Goal: Transaction & Acquisition: Purchase product/service

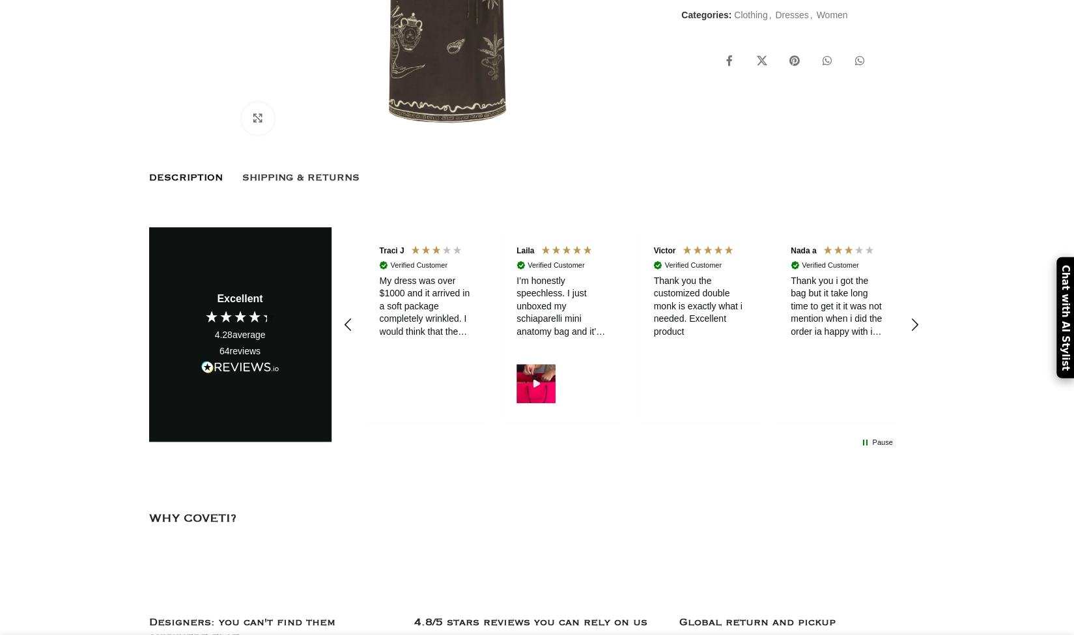
scroll to position [586, 0]
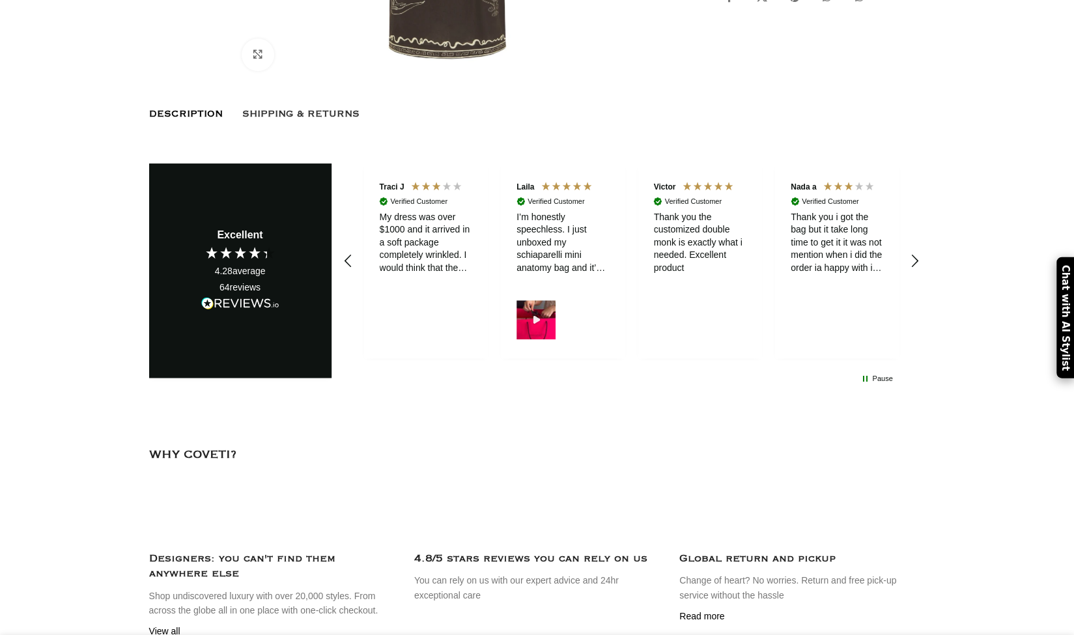
select select "4-uk"
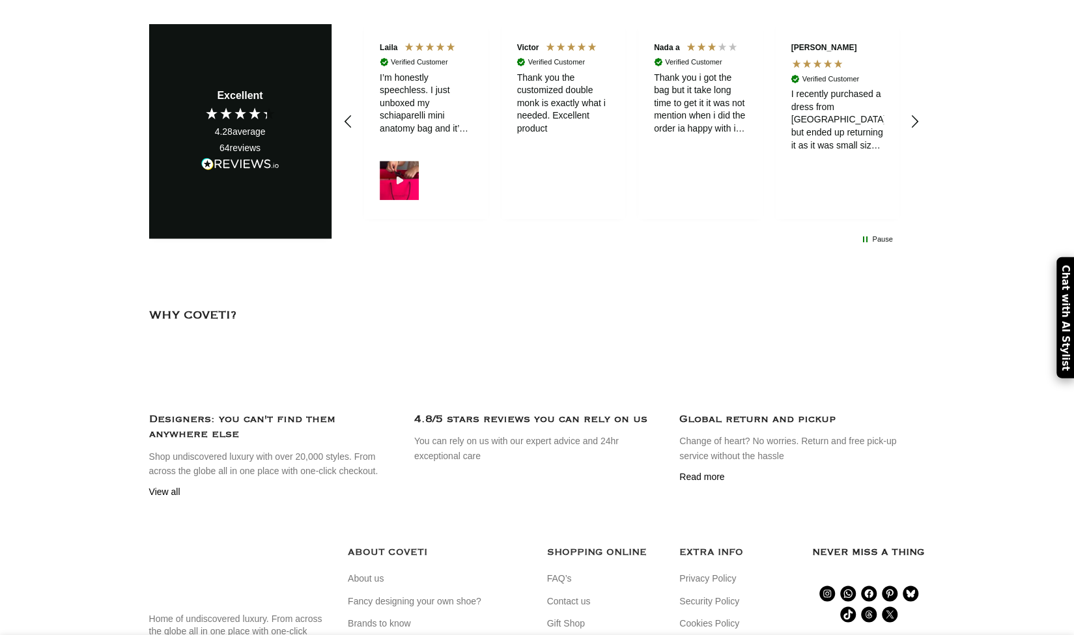
scroll to position [782, 0]
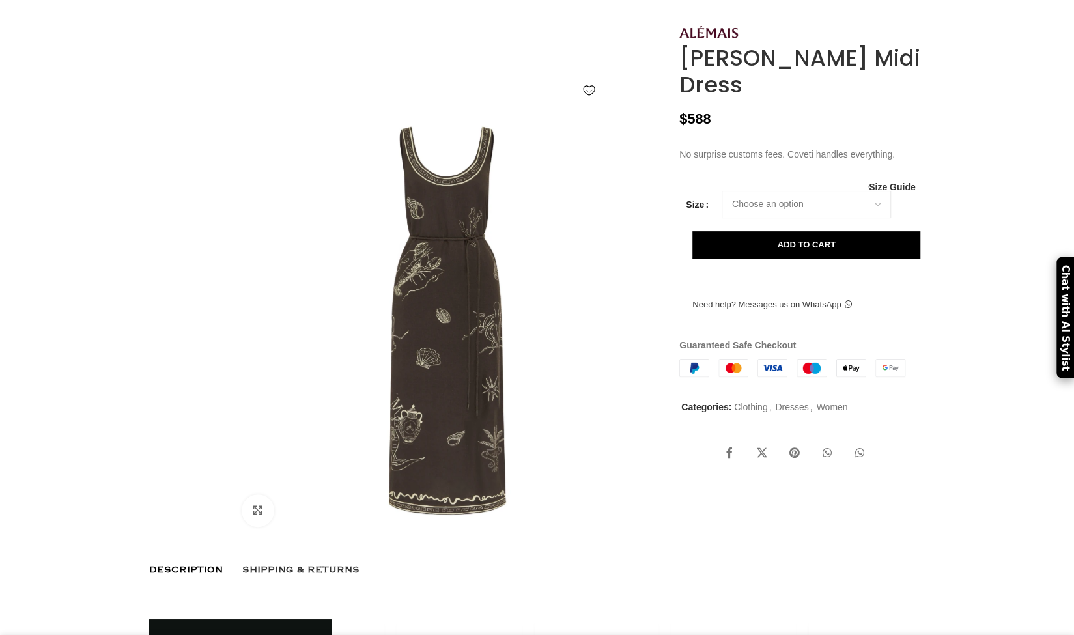
scroll to position [0, 411]
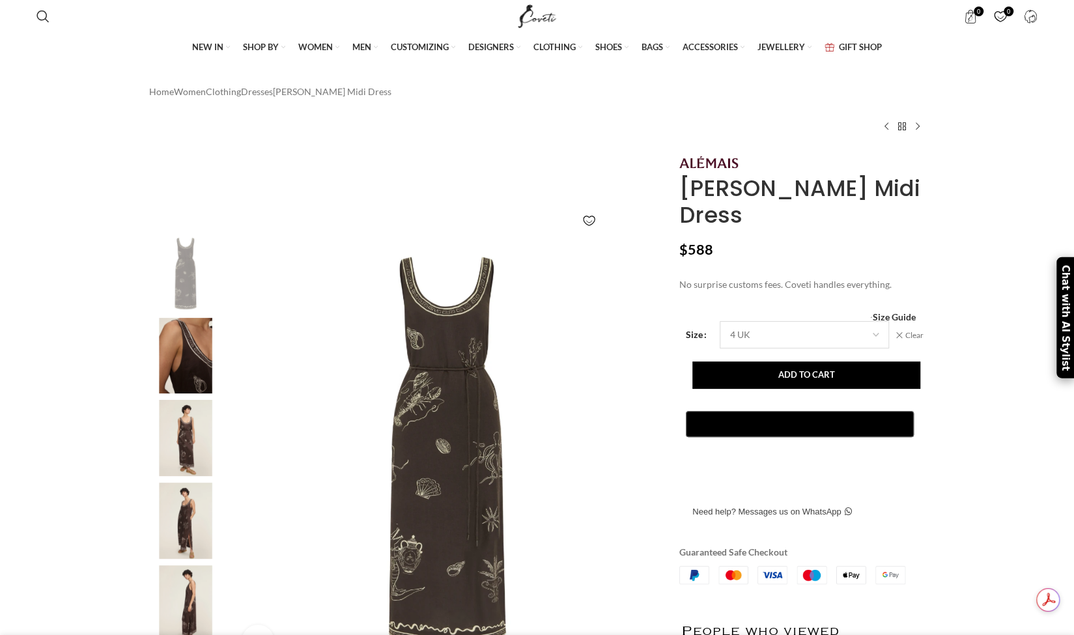
click at [776, 348] on select "Choose an option 4 UK 6 UK 8 [GEOGRAPHIC_DATA] 10 [GEOGRAPHIC_DATA] 12 [GEOGRAP…" at bounding box center [804, 334] width 169 height 27
click at [720, 324] on select "Choose an option 4 UK 6 UK 8 UK 10 UK 12 UK 14 UK 16 UK" at bounding box center [804, 334] width 169 height 27
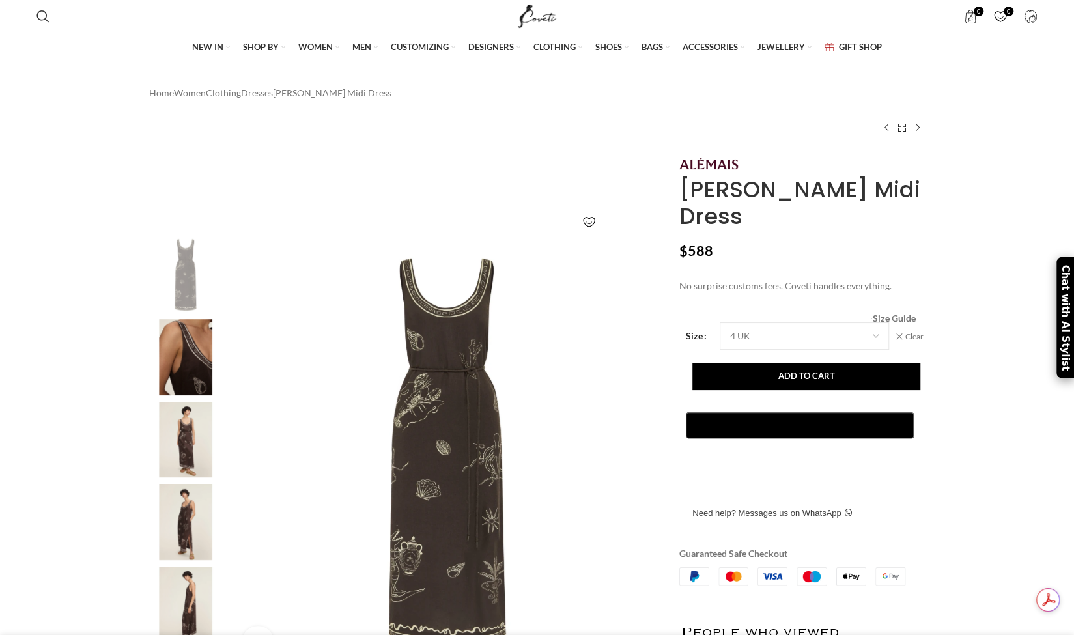
click at [886, 319] on span "Size Guide" at bounding box center [893, 319] width 43 height 0
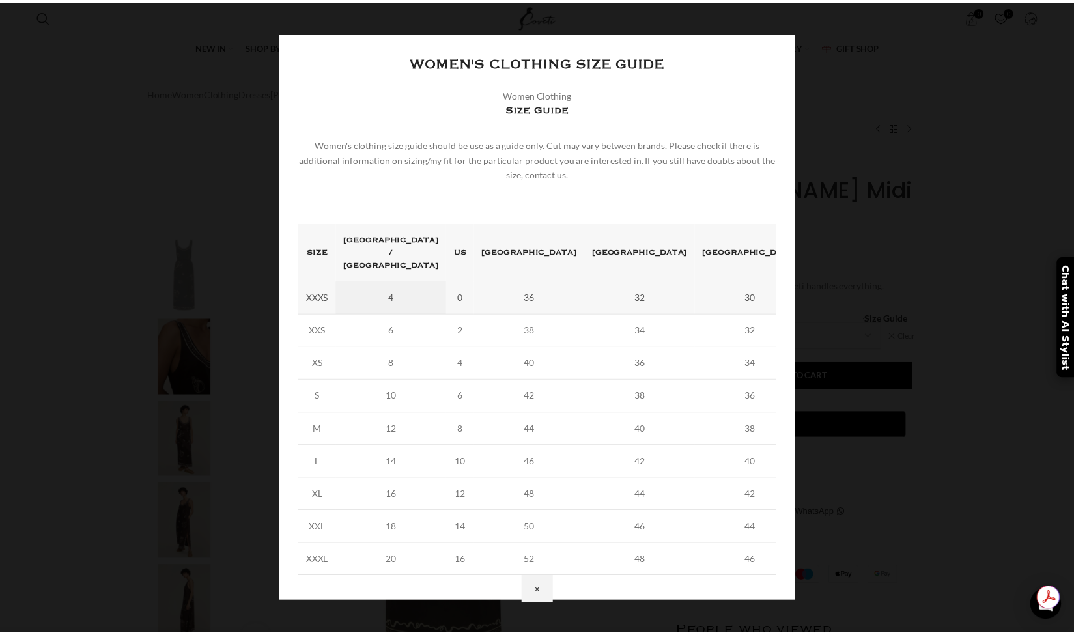
scroll to position [0, 137]
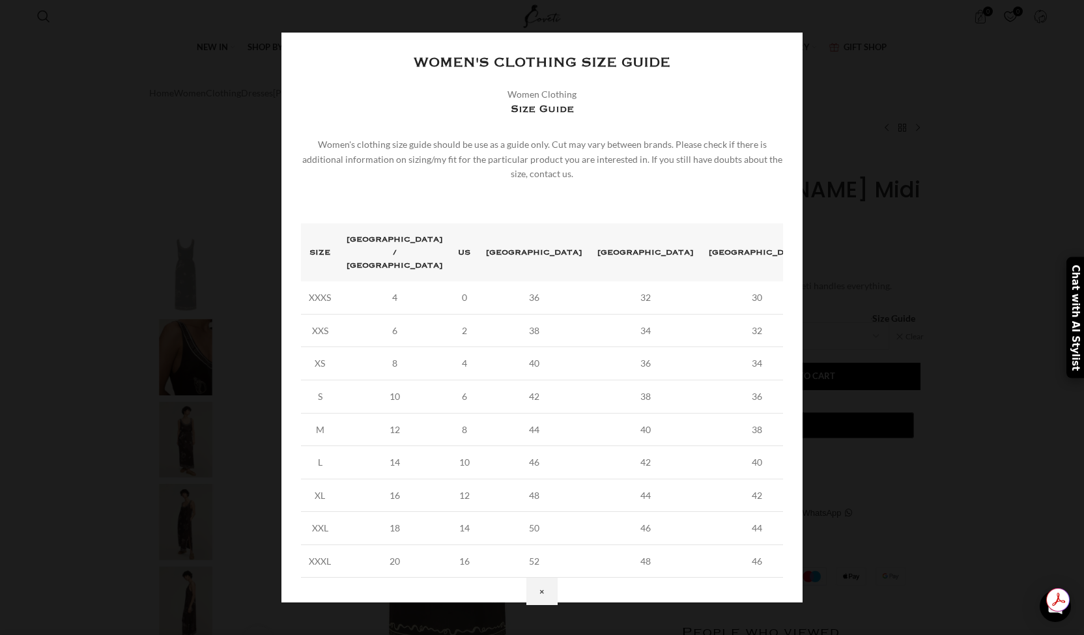
click at [558, 578] on button "×" at bounding box center [541, 591] width 31 height 27
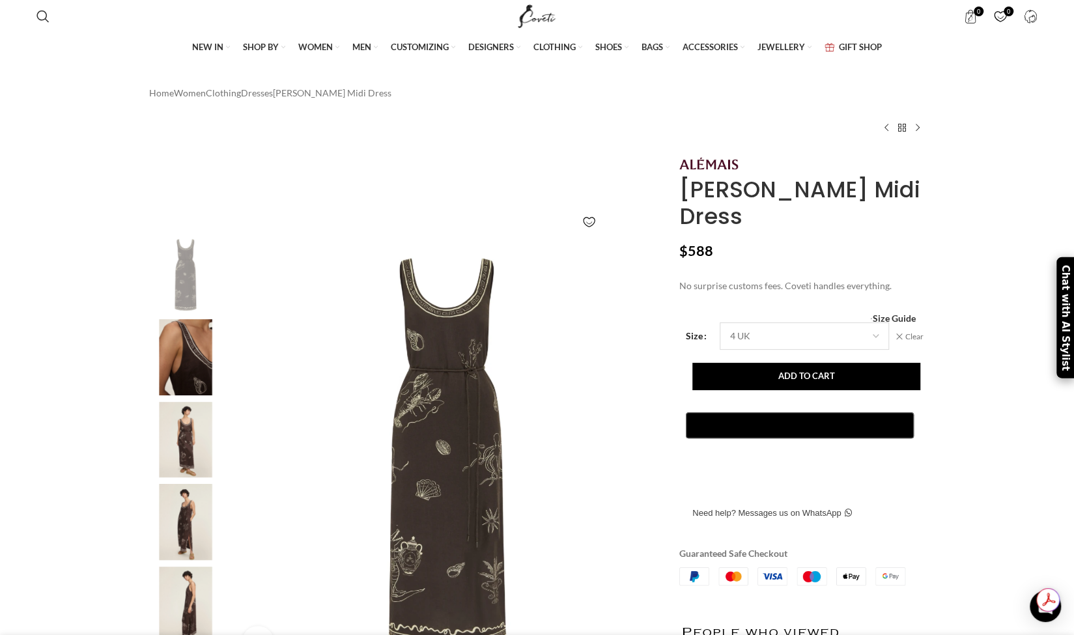
click at [741, 333] on select "Choose an option 4 UK 6 UK 8 UK 10 UK 12 UK 14 UK 16 UK" at bounding box center [804, 335] width 169 height 27
click at [720, 326] on select "Choose an option 4 UK 6 UK 8 UK 10 UK 12 UK 14 UK 16 UK" at bounding box center [804, 335] width 169 height 27
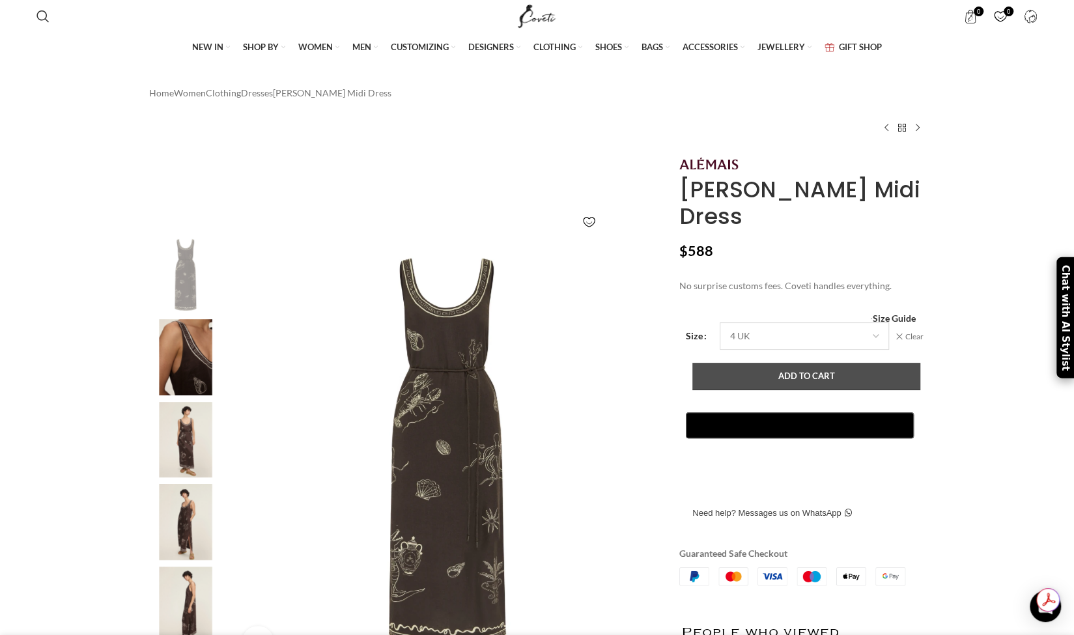
select select "6-uk"
click at [769, 378] on button "Add to cart" at bounding box center [806, 376] width 228 height 27
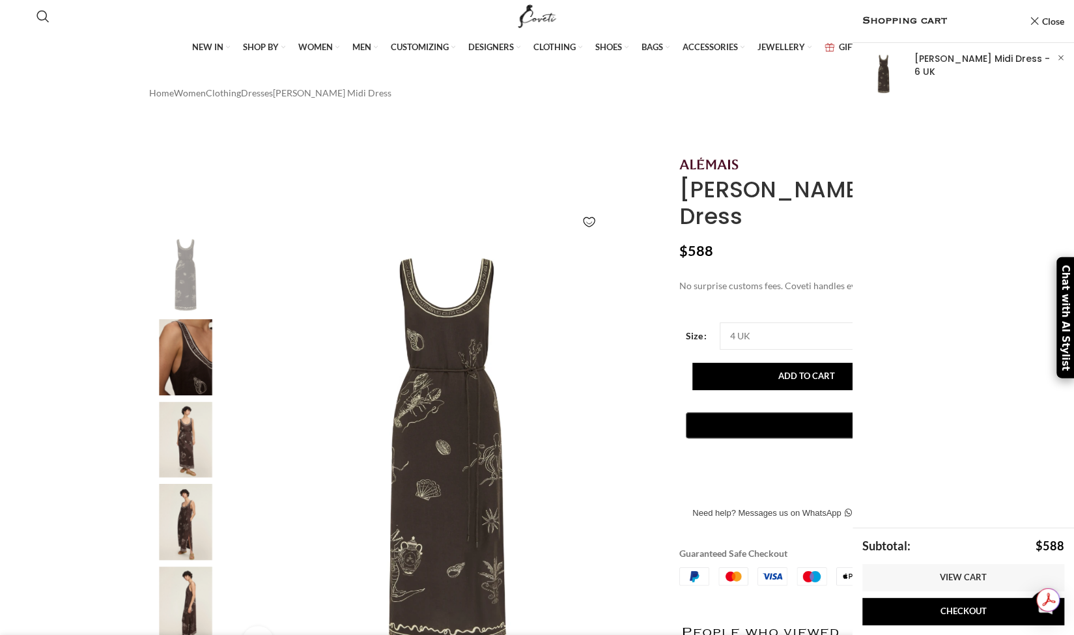
click at [47, 14] on span "Search" at bounding box center [42, 16] width 13 height 13
click at [72, 64] on input "Search" at bounding box center [127, 62] width 195 height 46
type input "sammy"
click at [195, 39] on button "Search" at bounding box center [210, 62] width 30 height 46
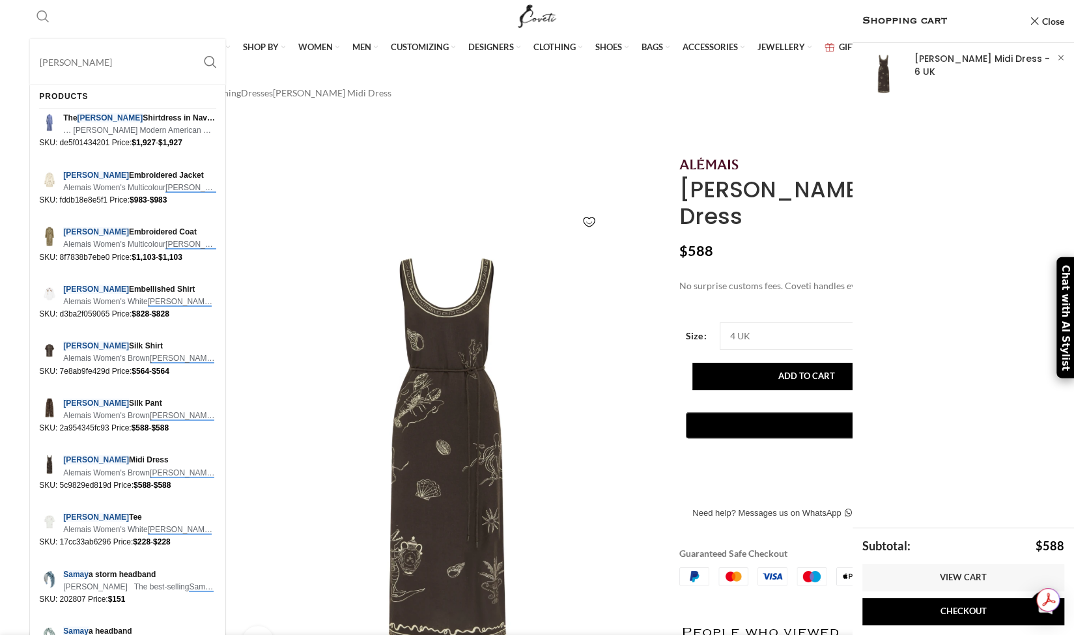
scroll to position [0, 411]
click at [133, 178] on span "Sammy Embroidered Jacket" at bounding box center [139, 175] width 153 height 12
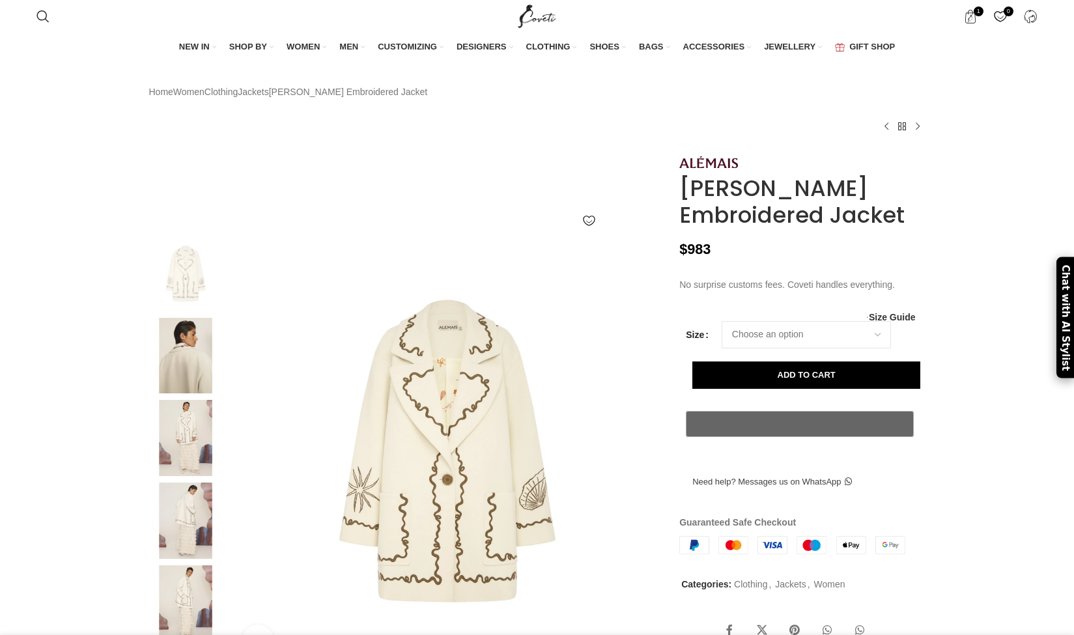
select select "4-[GEOGRAPHIC_DATA]"
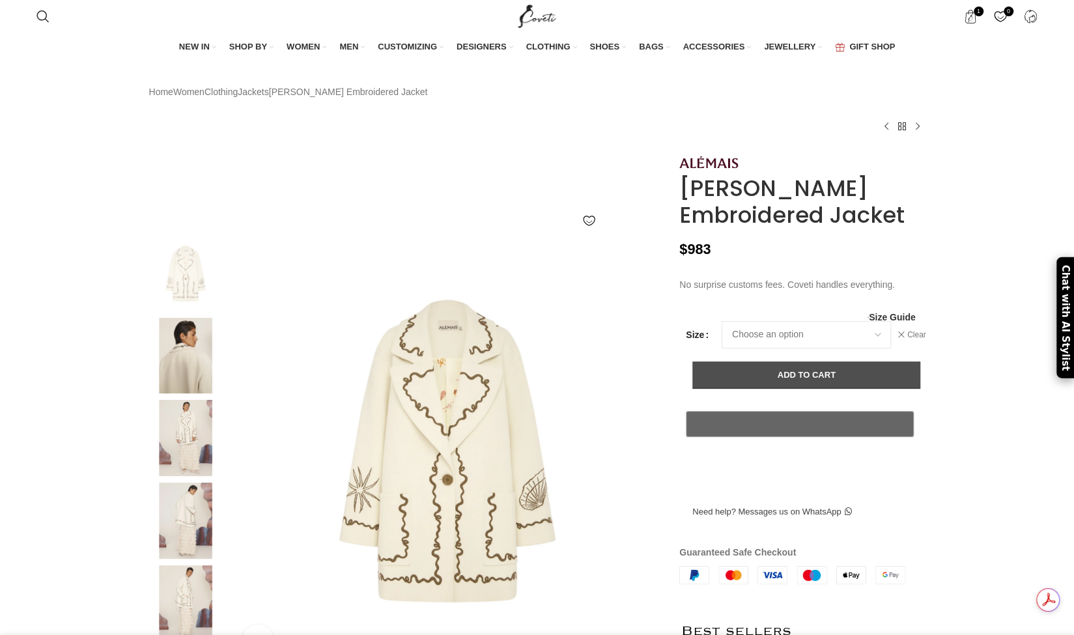
click at [778, 389] on button "Add to cart" at bounding box center [806, 375] width 228 height 27
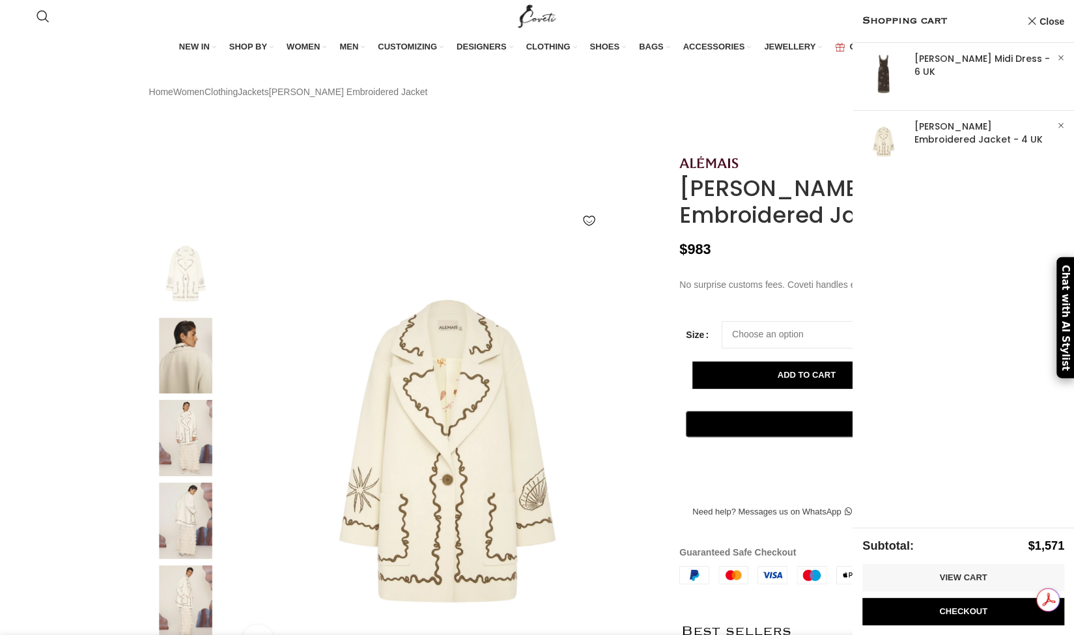
click at [192, 385] on img at bounding box center [185, 356] width 79 height 76
click at [190, 378] on img at bounding box center [185, 356] width 79 height 76
click at [191, 455] on img at bounding box center [185, 438] width 79 height 76
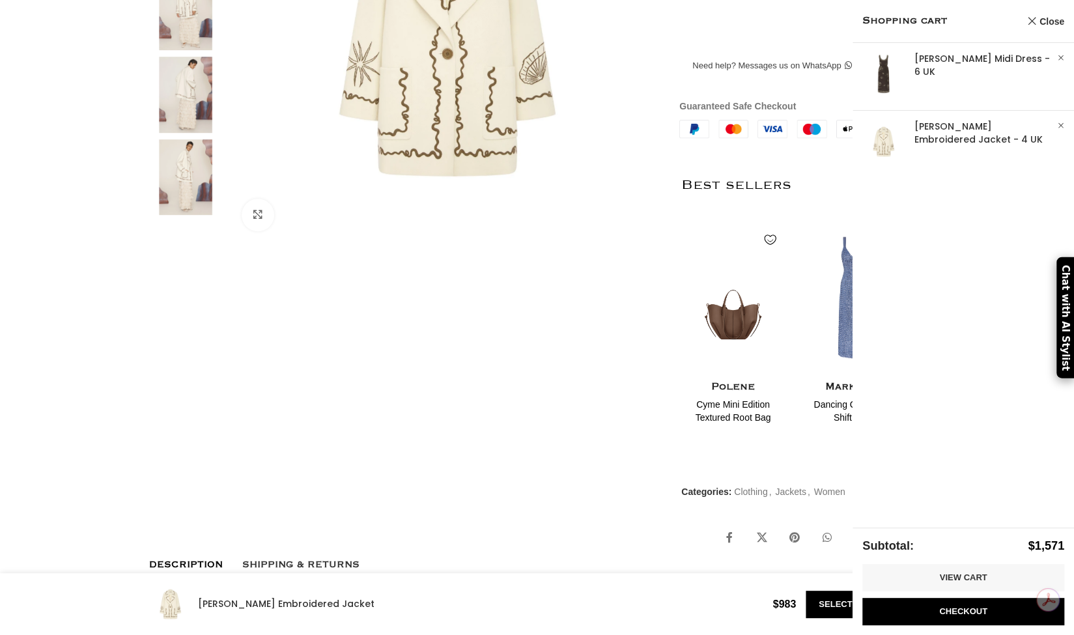
scroll to position [586, 0]
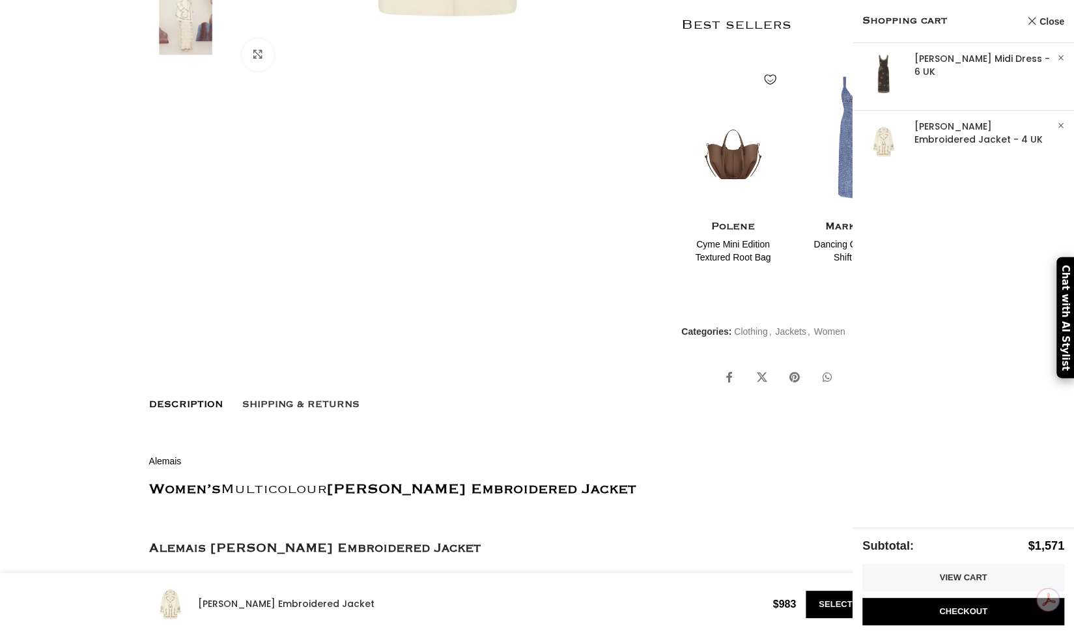
click at [1053, 27] on link "Close" at bounding box center [1046, 21] width 38 height 16
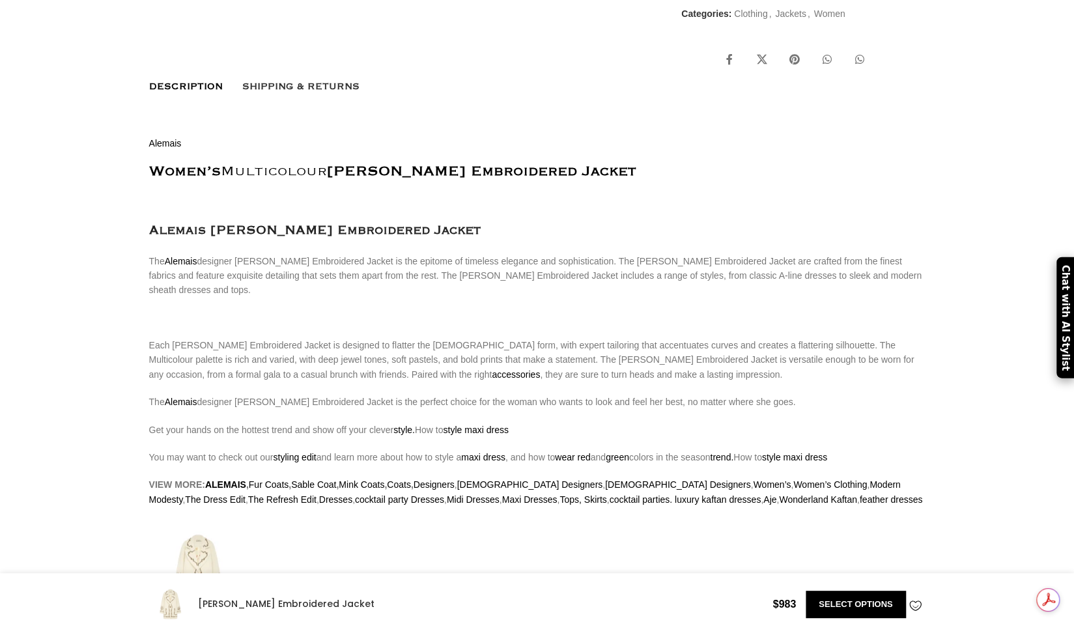
select select "4-uk"
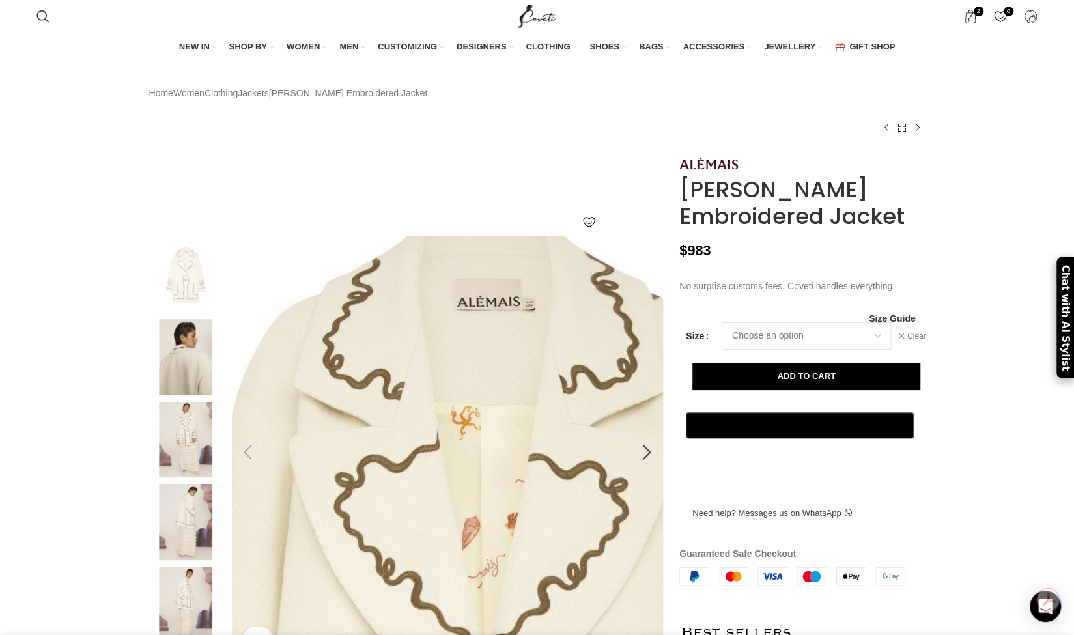
scroll to position [0, 274]
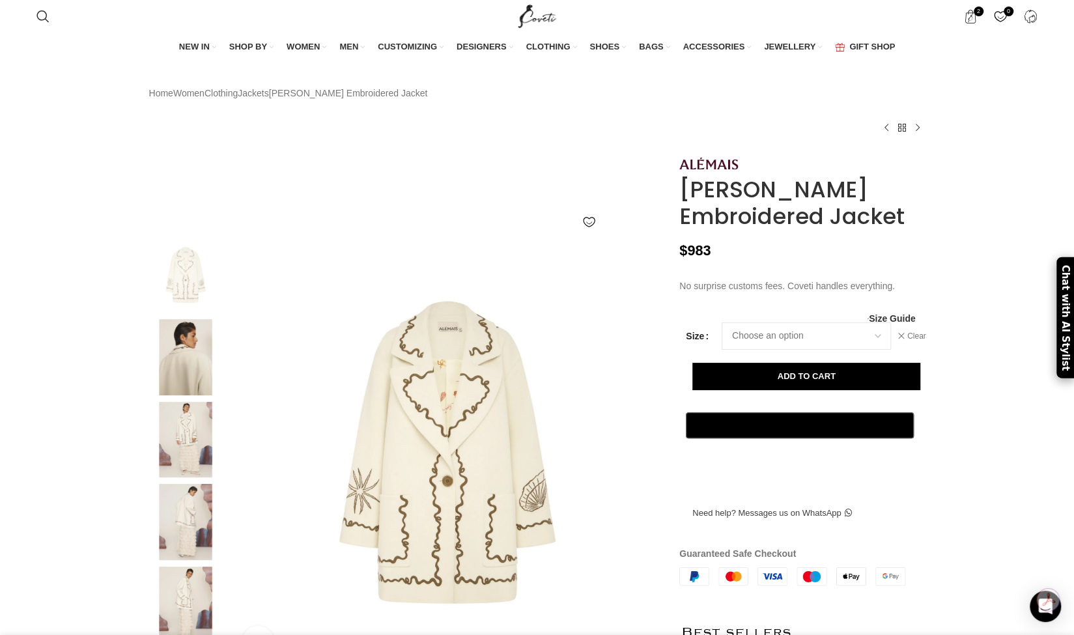
click at [185, 390] on img at bounding box center [185, 357] width 79 height 76
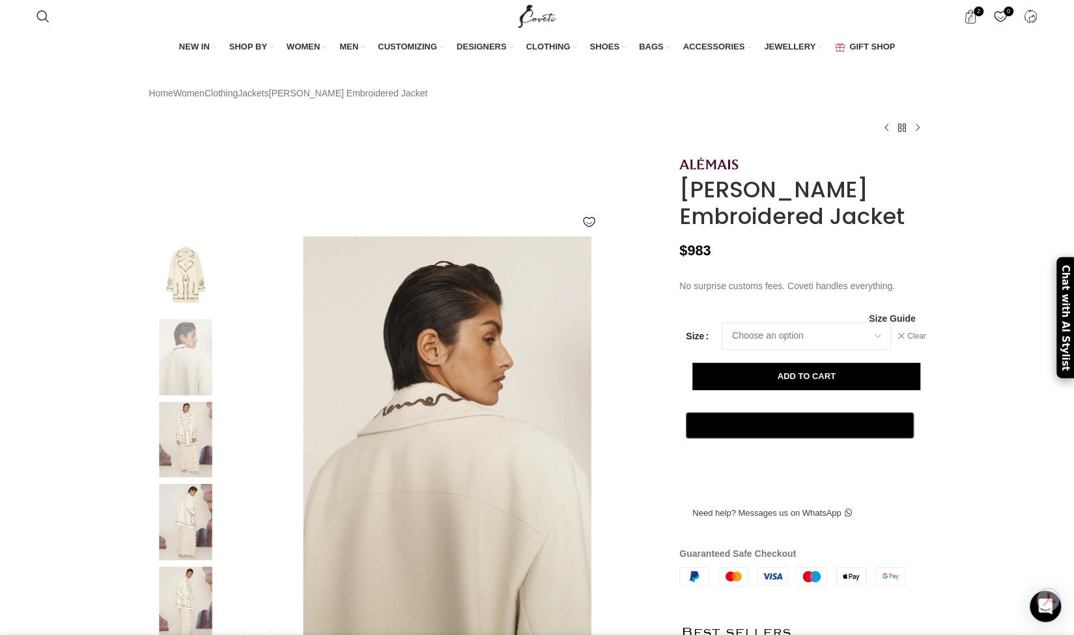
click at [174, 463] on img at bounding box center [185, 440] width 79 height 76
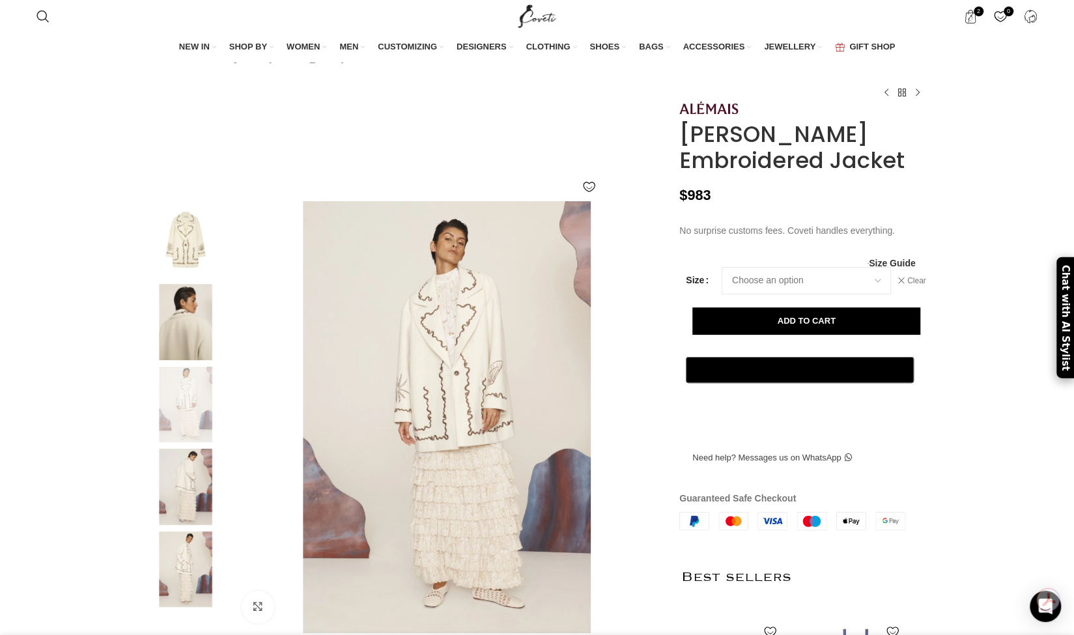
scroll to position [130, 0]
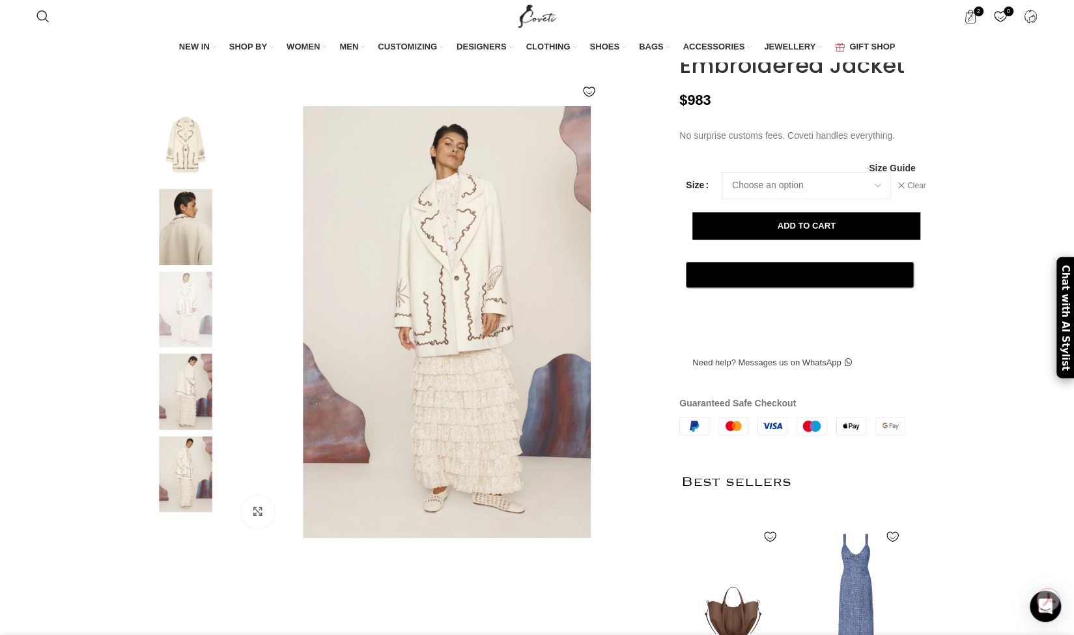
click at [184, 423] on img at bounding box center [185, 392] width 79 height 76
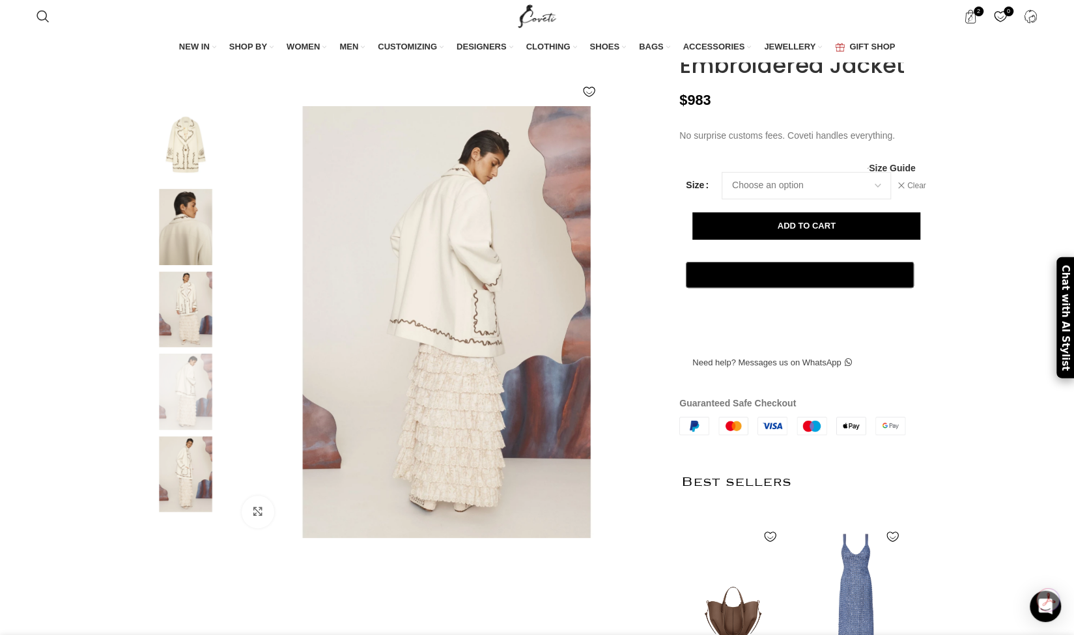
click at [166, 471] on img at bounding box center [185, 474] width 79 height 76
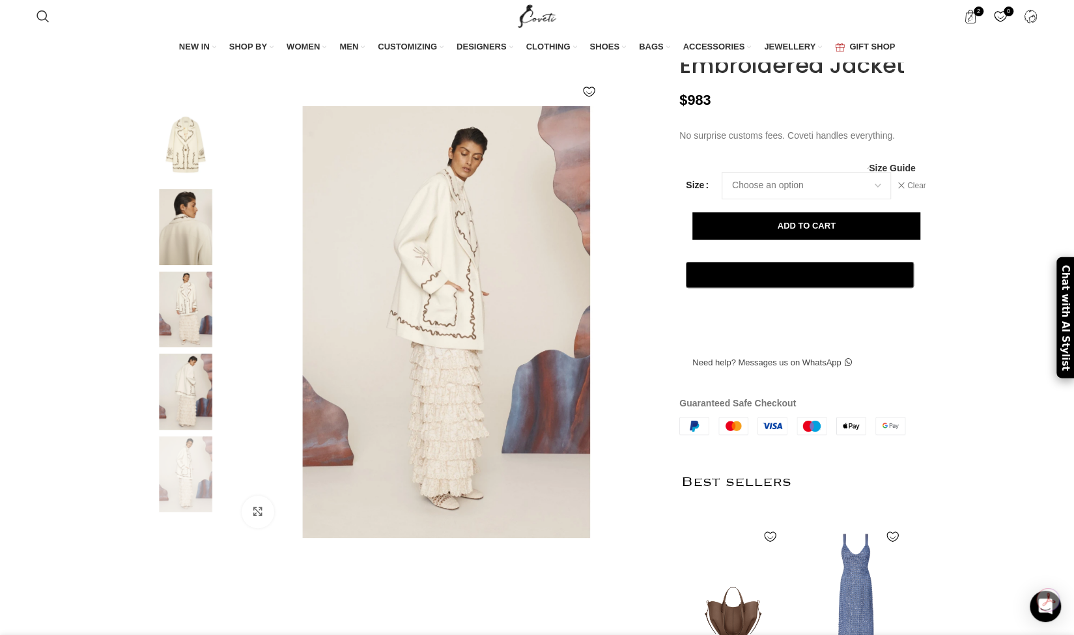
click at [182, 418] on img at bounding box center [185, 392] width 79 height 76
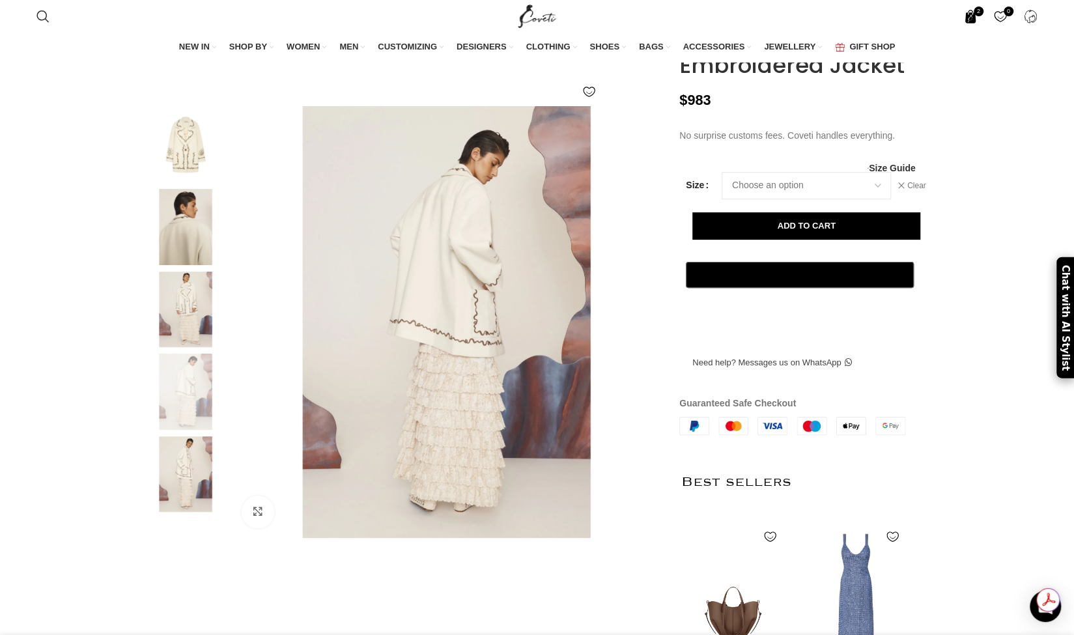
click at [971, 13] on span "2 items" at bounding box center [971, 17] width 14 height 14
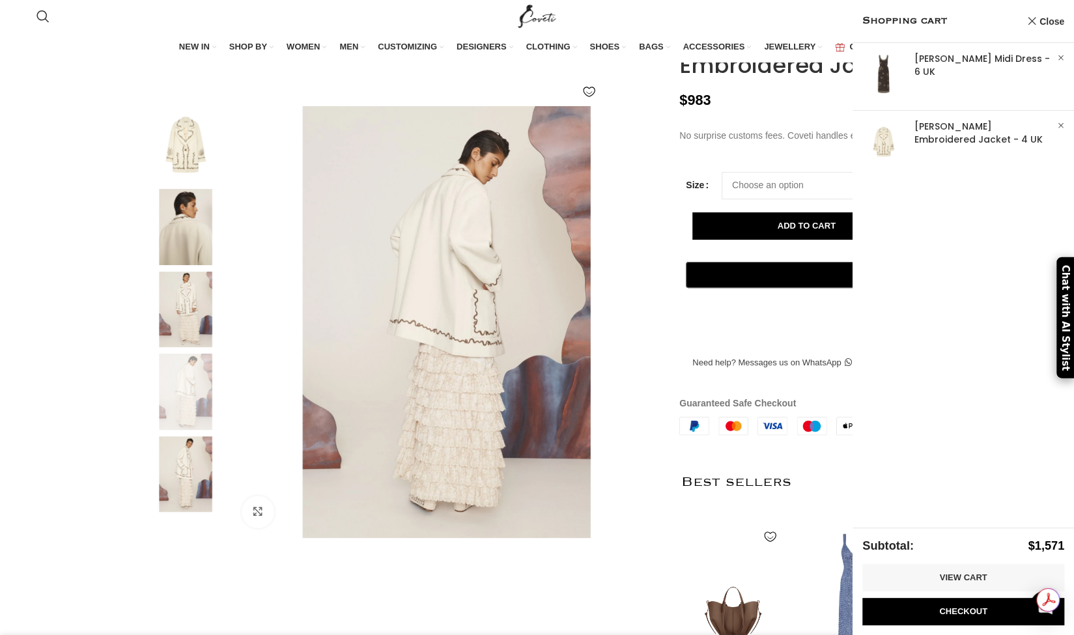
scroll to position [0, 411]
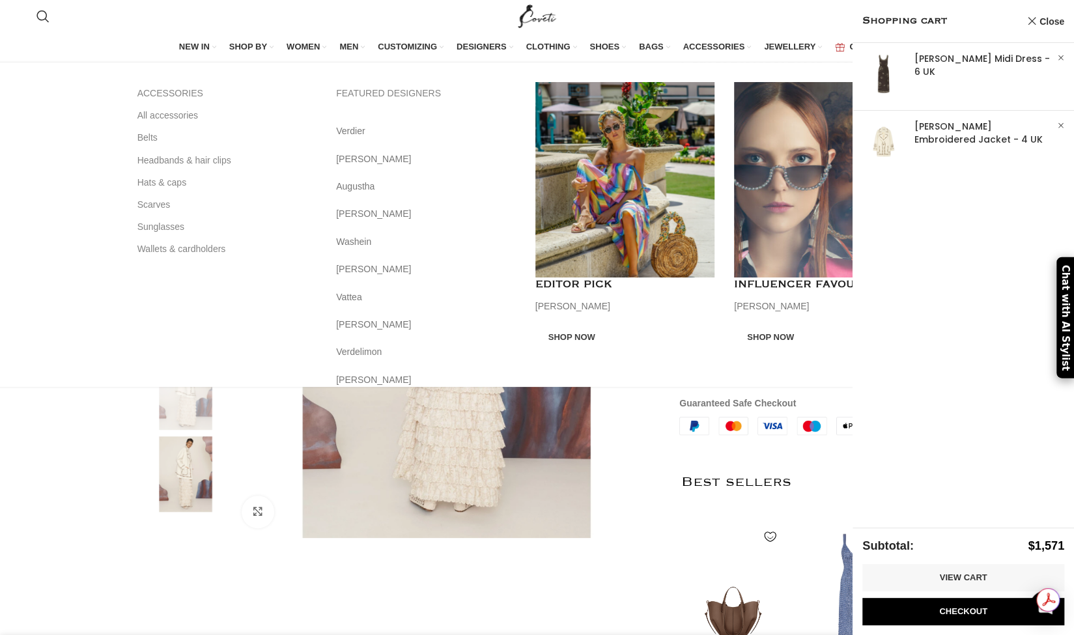
drag, startPoint x: 627, startPoint y: 51, endPoint x: 691, endPoint y: 41, distance: 65.3
click at [626, 52] on link "SHOES" at bounding box center [608, 47] width 36 height 27
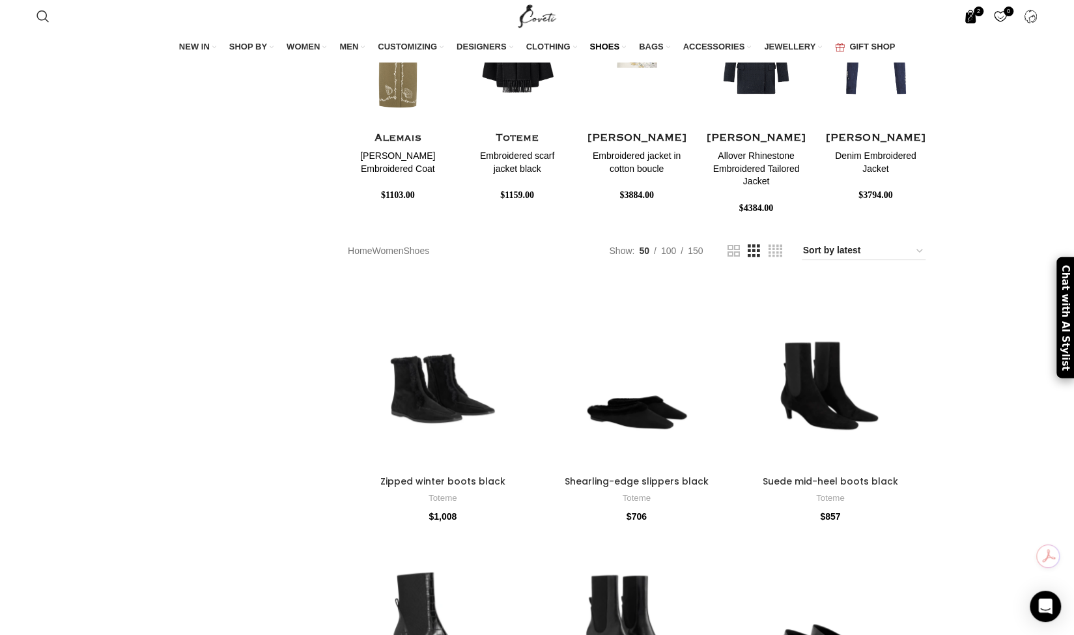
scroll to position [326, 0]
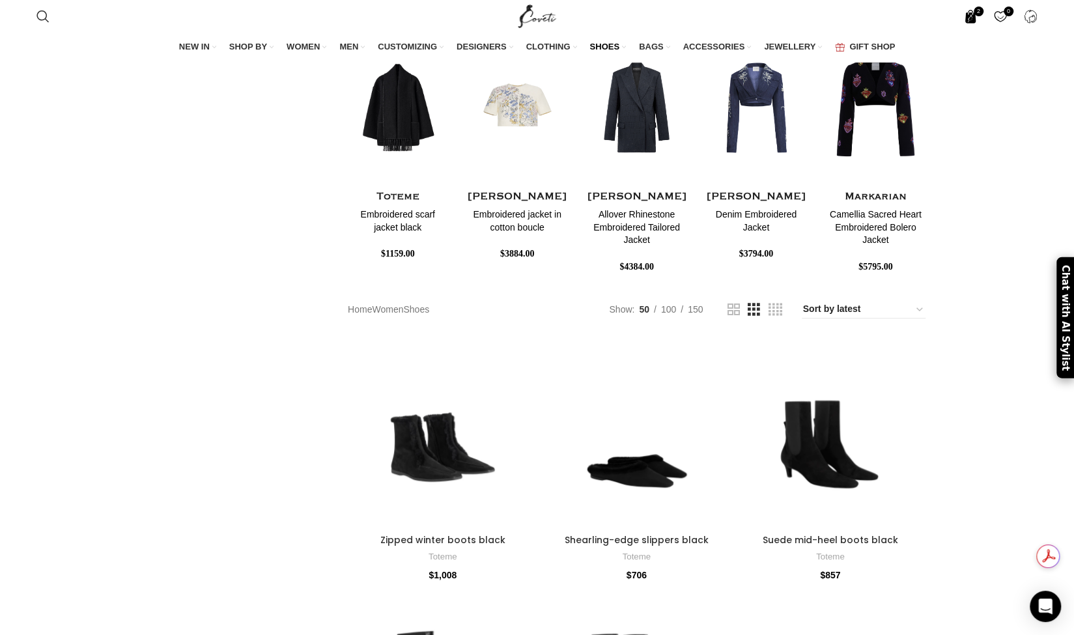
click at [973, 16] on span "2 items" at bounding box center [971, 17] width 14 height 14
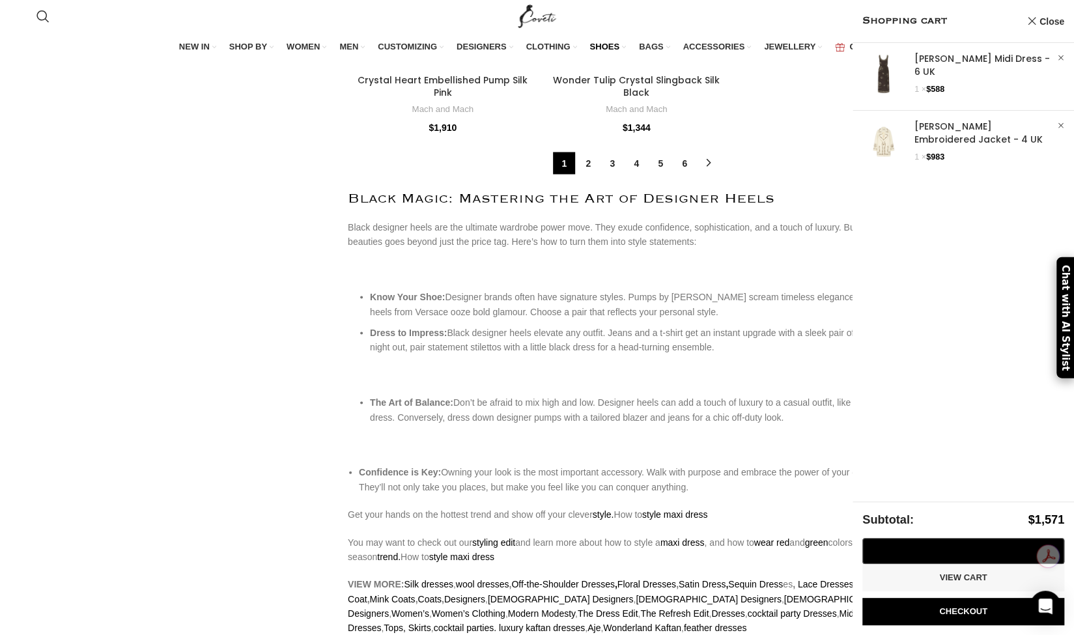
scroll to position [5326, 0]
click at [1038, 28] on link "Close" at bounding box center [1046, 21] width 38 height 16
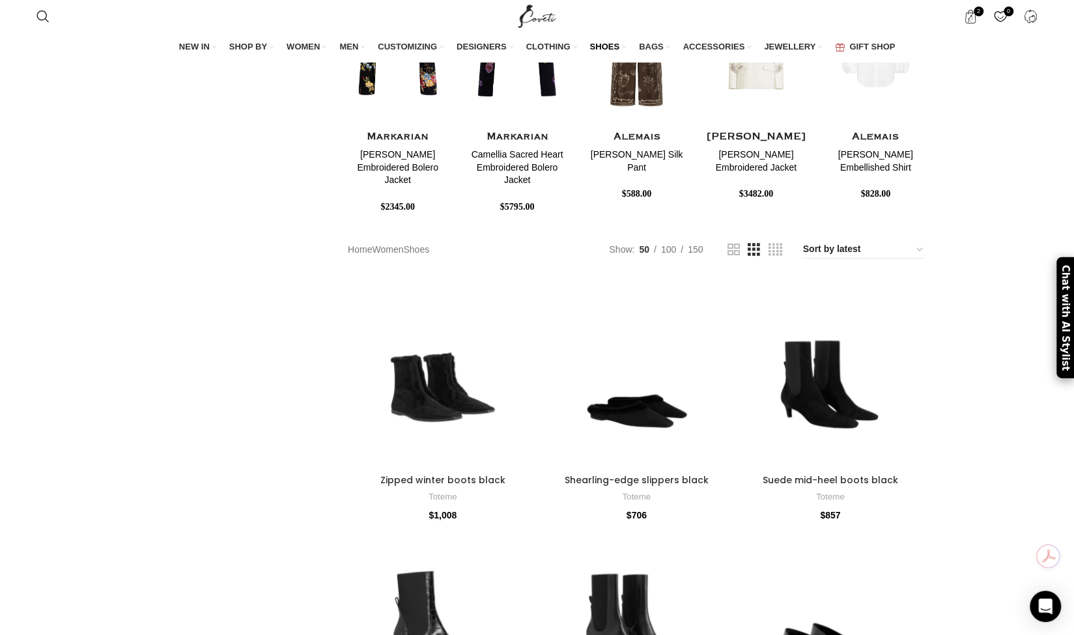
scroll to position [0, 0]
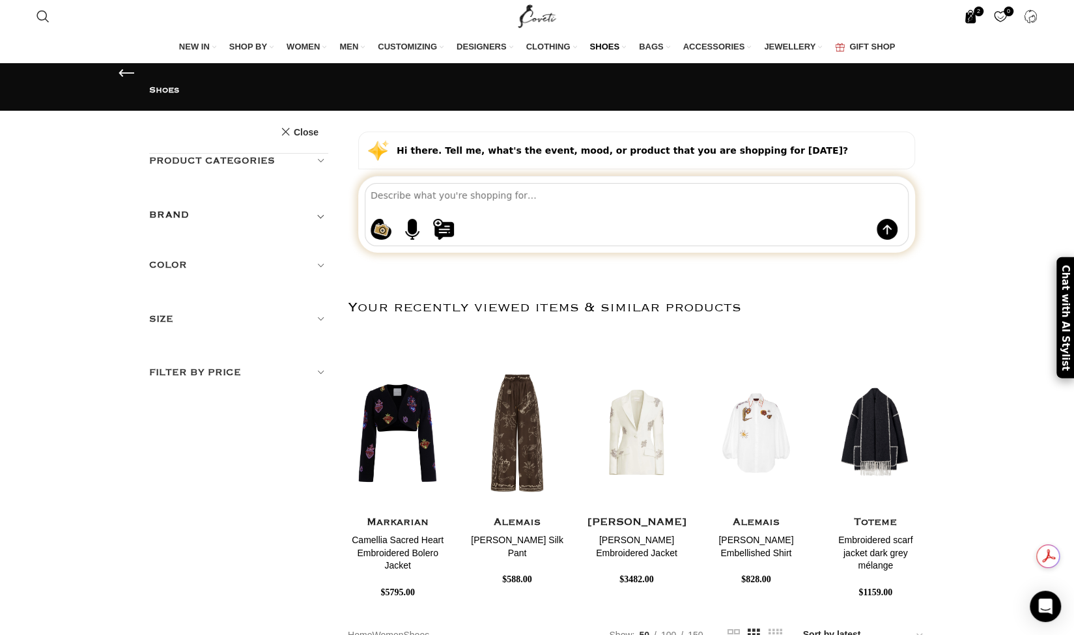
click at [972, 10] on span "2 items" at bounding box center [971, 17] width 14 height 14
